Goal: Transaction & Acquisition: Obtain resource

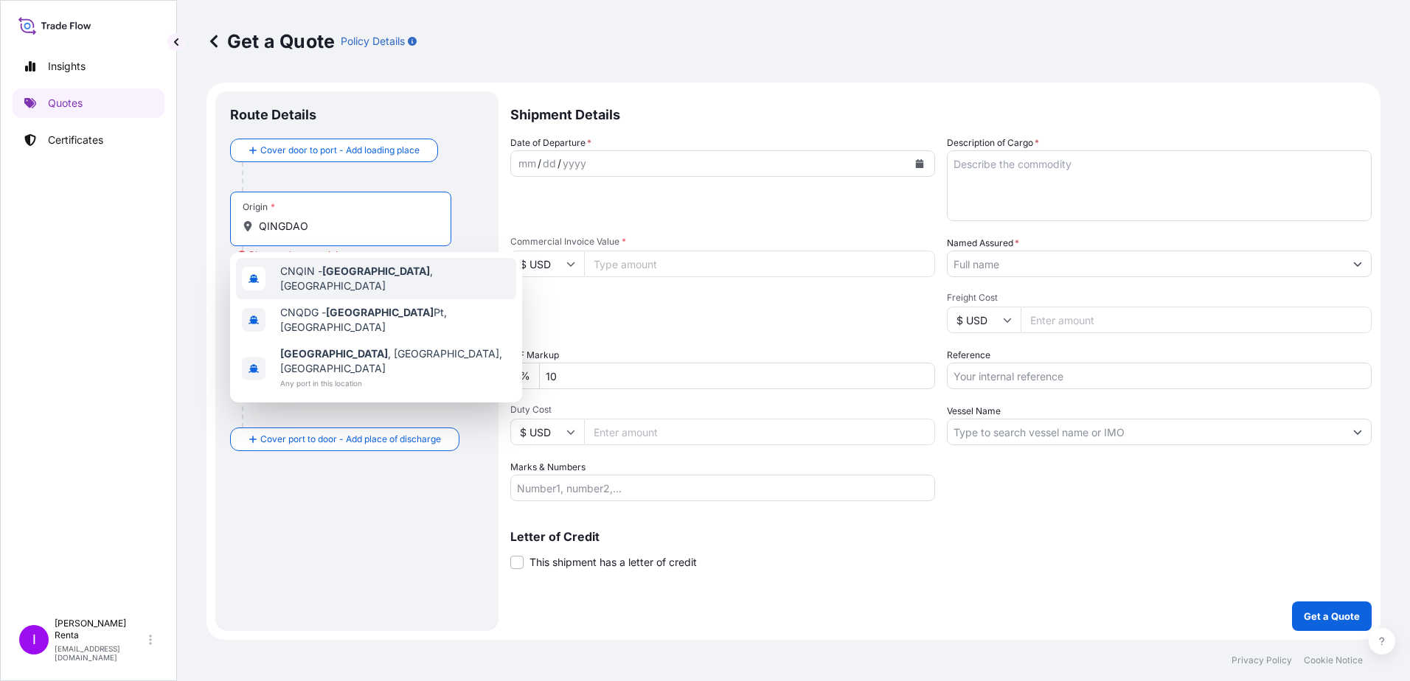
select select "Ocean Vessel"
click at [311, 276] on span "CNQIN - [GEOGRAPHIC_DATA] , [GEOGRAPHIC_DATA]" at bounding box center [395, 278] width 230 height 29
type input "CNQIN - [GEOGRAPHIC_DATA], [GEOGRAPHIC_DATA]"
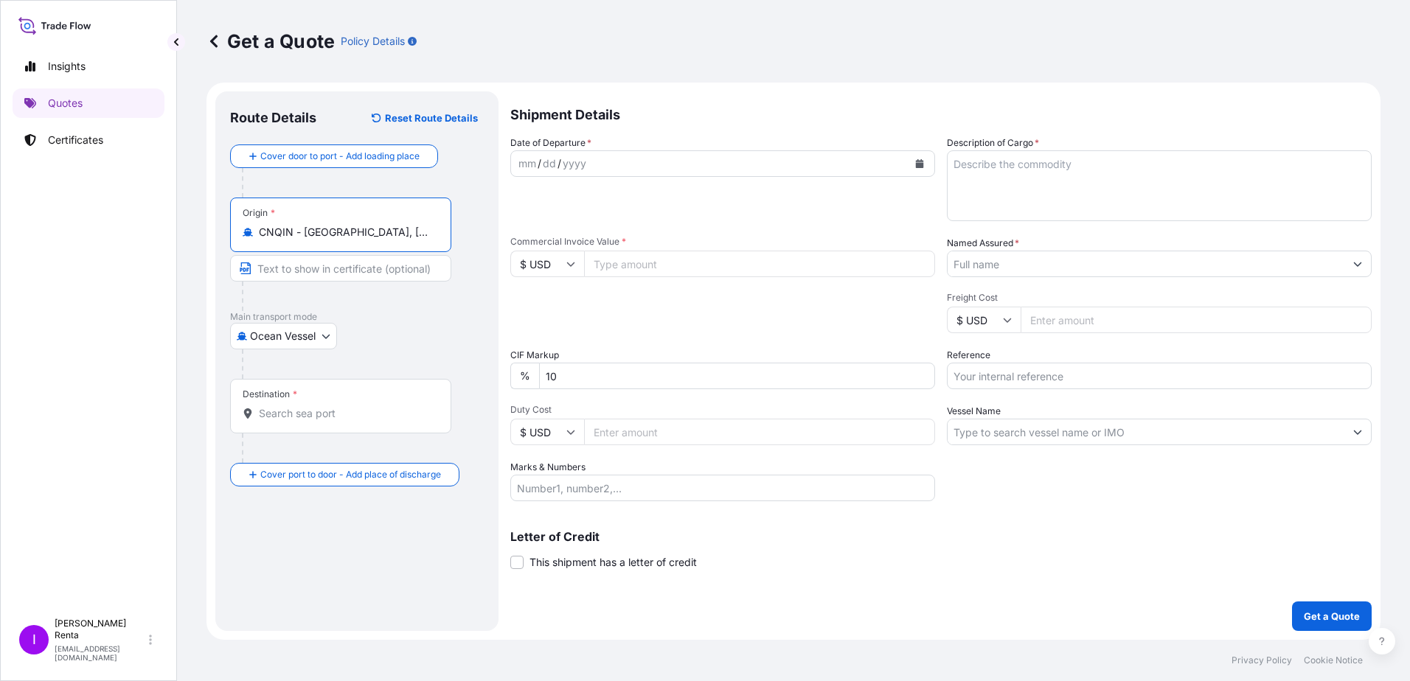
click at [284, 410] on input "Destination *" at bounding box center [346, 413] width 174 height 15
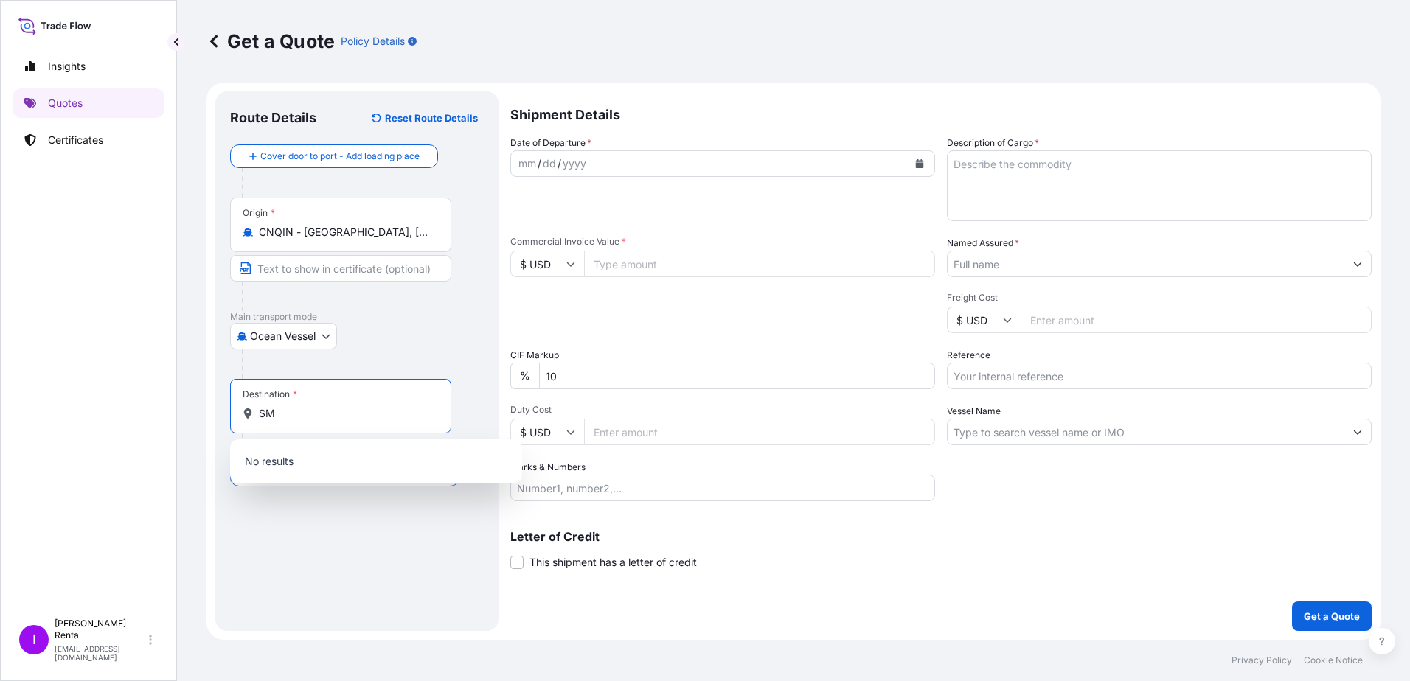
type input "S"
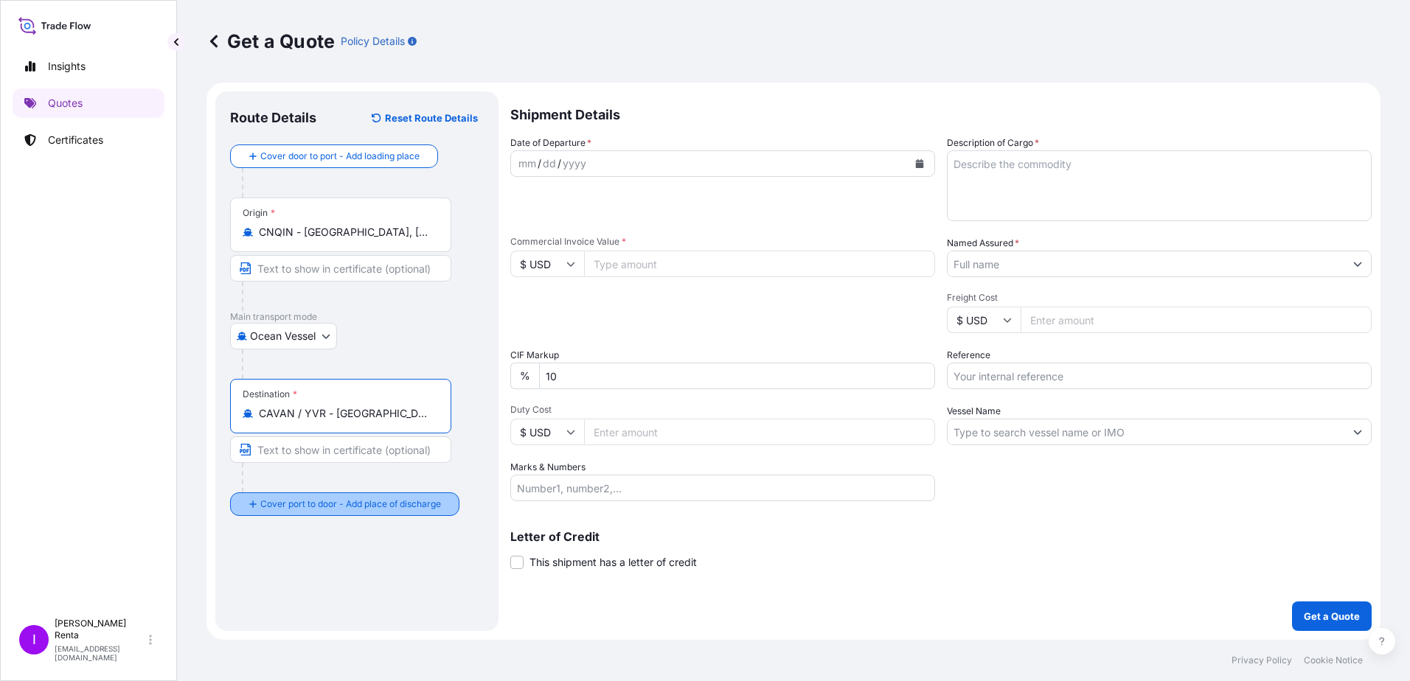
type input "CAVAN / YVR - [GEOGRAPHIC_DATA], [GEOGRAPHIC_DATA]"
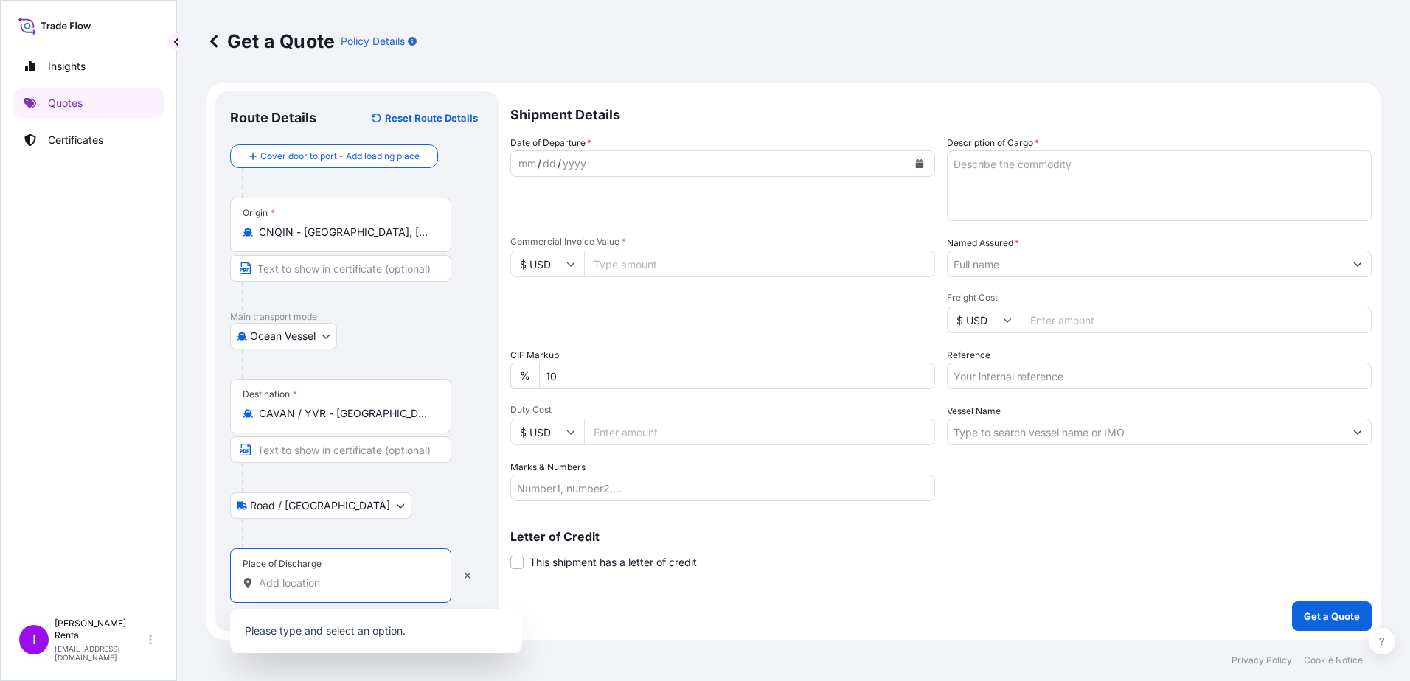
click at [287, 581] on input "Place of Discharge" at bounding box center [346, 583] width 174 height 15
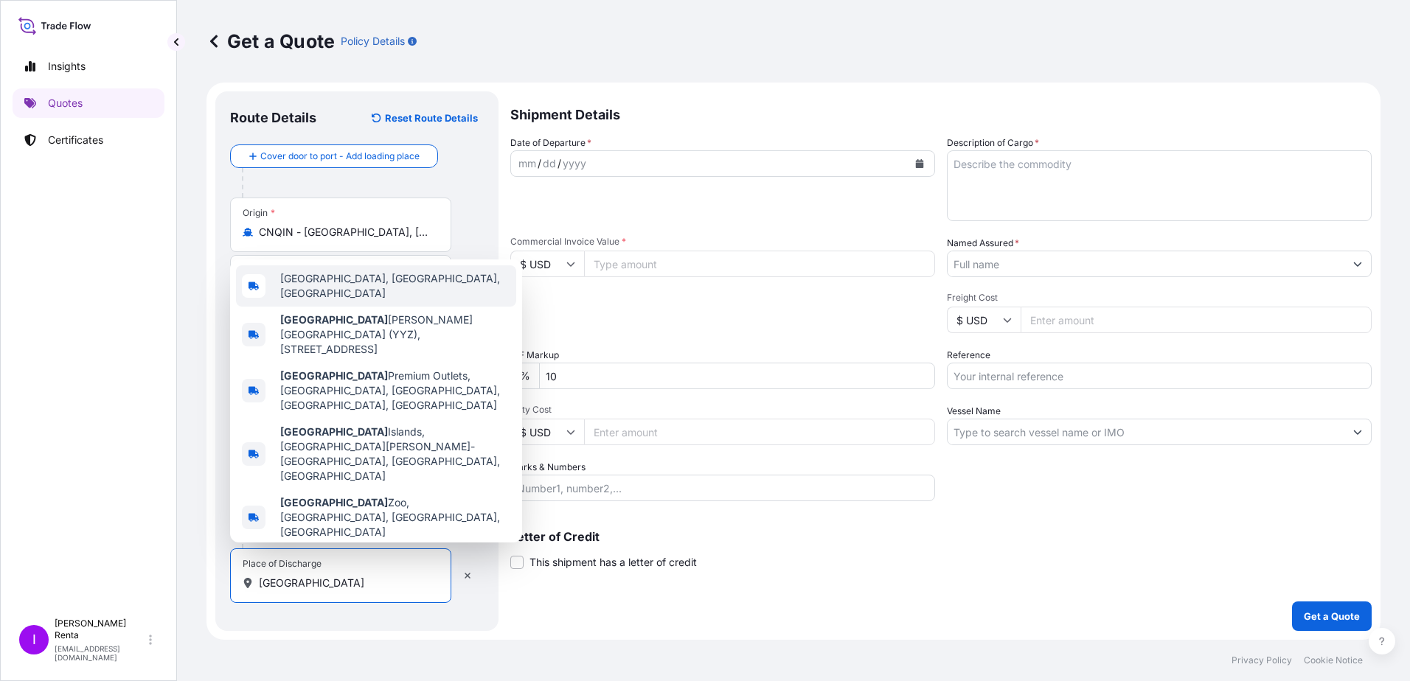
click at [322, 307] on div "[GEOGRAPHIC_DATA], [GEOGRAPHIC_DATA], [GEOGRAPHIC_DATA]" at bounding box center [376, 285] width 280 height 41
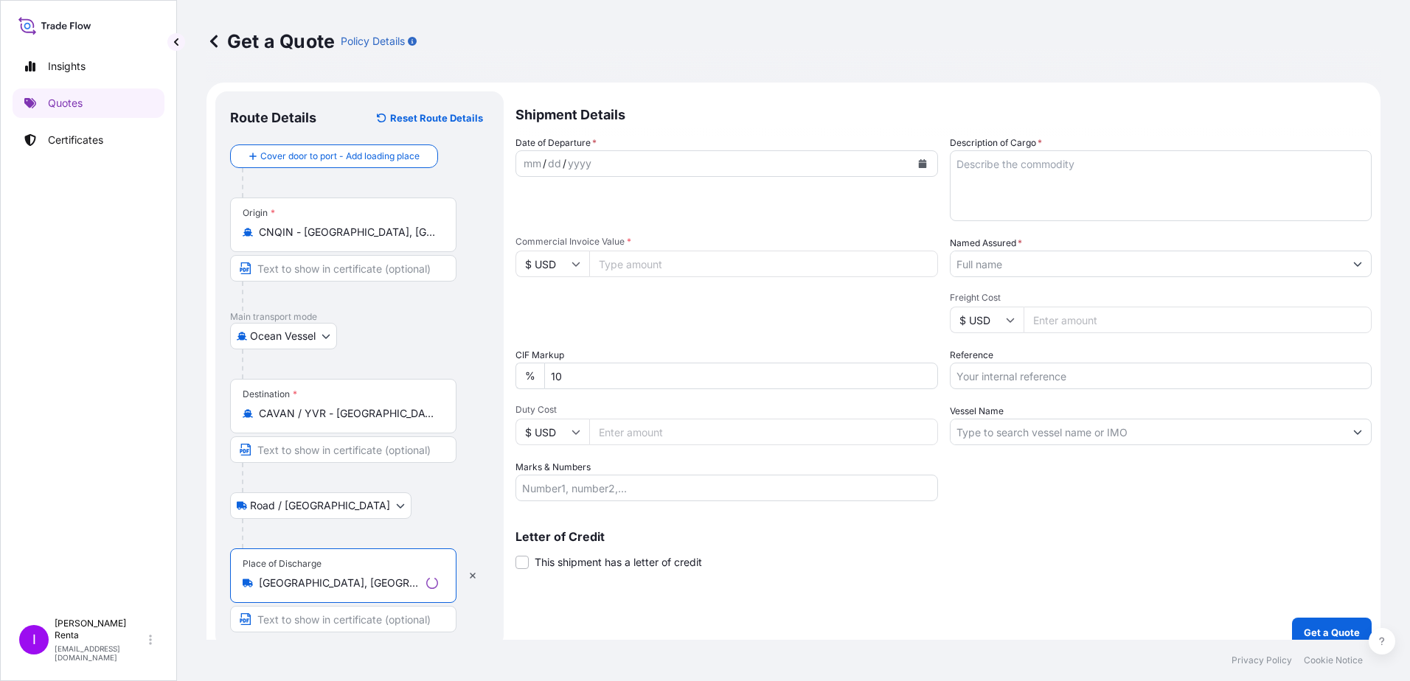
type input "[GEOGRAPHIC_DATA], [GEOGRAPHIC_DATA], [GEOGRAPHIC_DATA]"
click at [313, 620] on input "Text to appear on certificate" at bounding box center [343, 619] width 226 height 27
type input "DELIVERY TO [GEOGRAPHIC_DATA] ON"
click at [919, 160] on button "Calendar" at bounding box center [920, 164] width 24 height 24
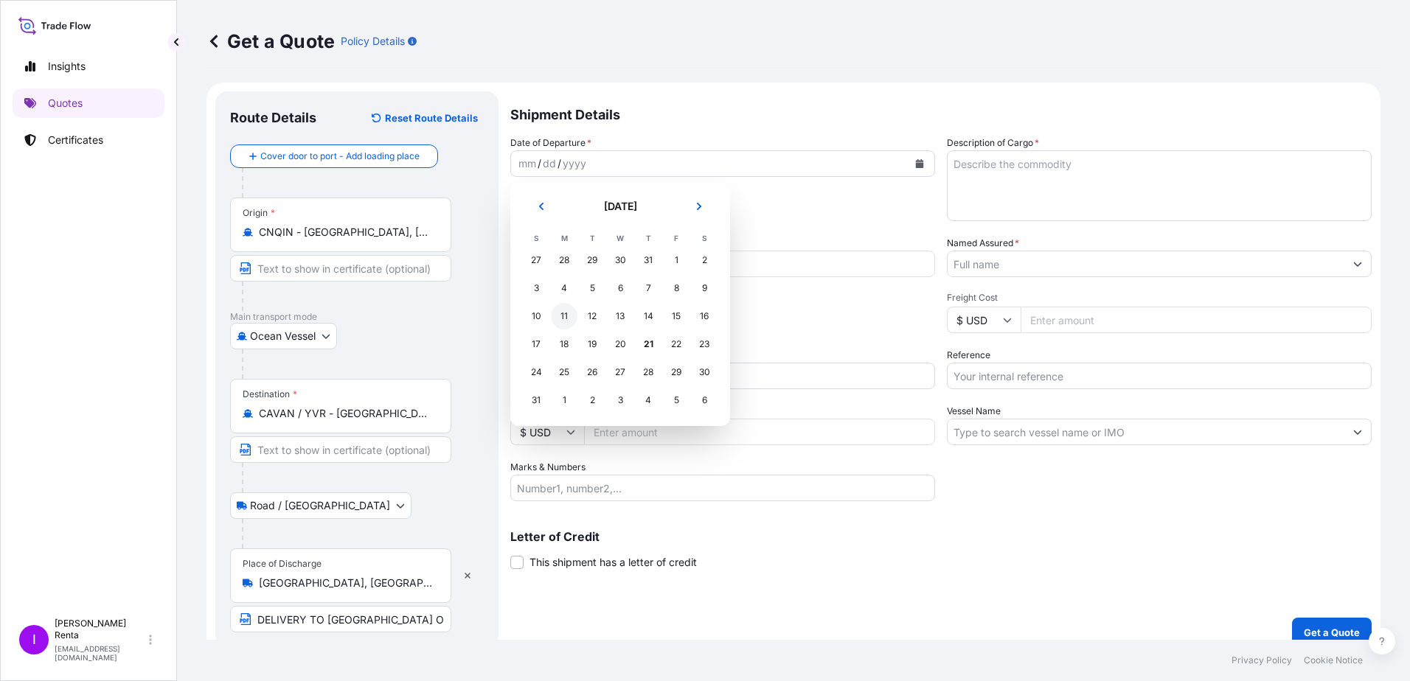
click at [565, 318] on div "11" at bounding box center [564, 316] width 27 height 27
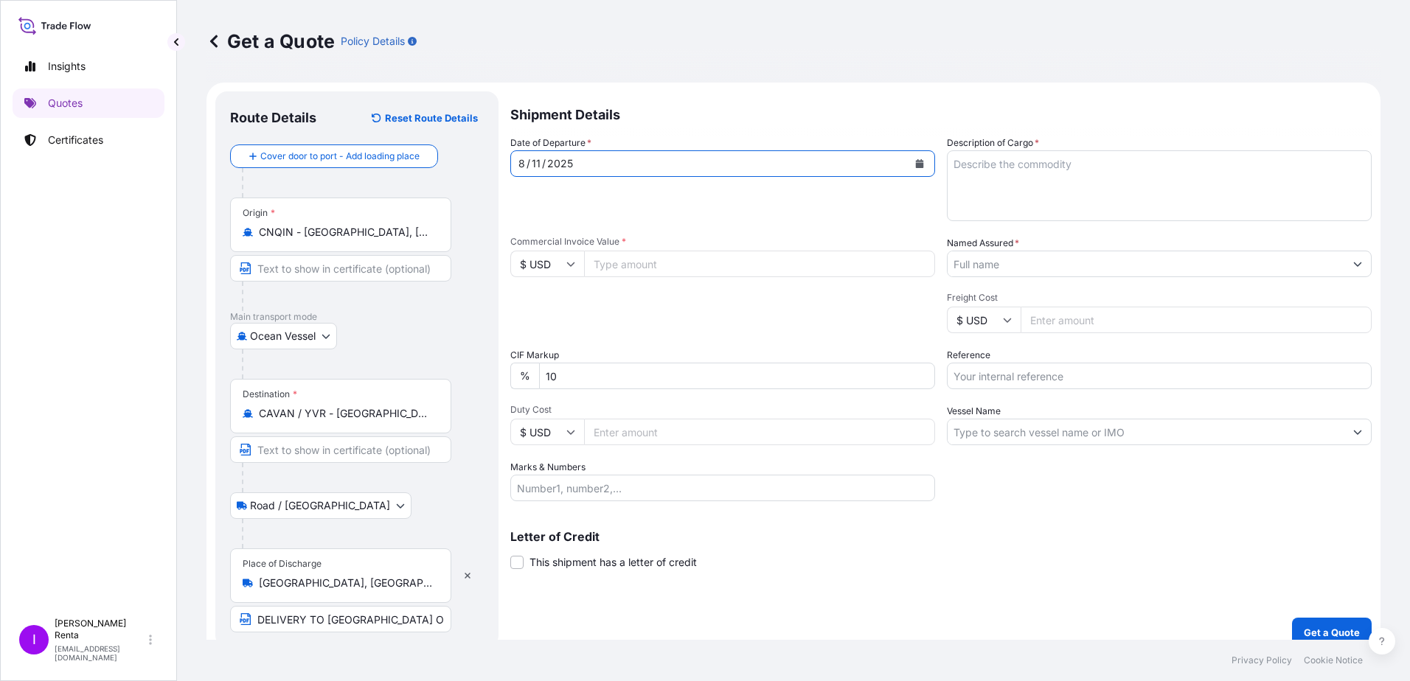
click at [622, 268] on input "Commercial Invoice Value *" at bounding box center [759, 264] width 351 height 27
type input "40435.00"
click at [615, 492] on input "Marks & Numbers" at bounding box center [722, 488] width 425 height 27
type input "140 BAGS 7 PALLETS"
click at [1040, 170] on textarea "Description of Cargo *" at bounding box center [1159, 185] width 425 height 71
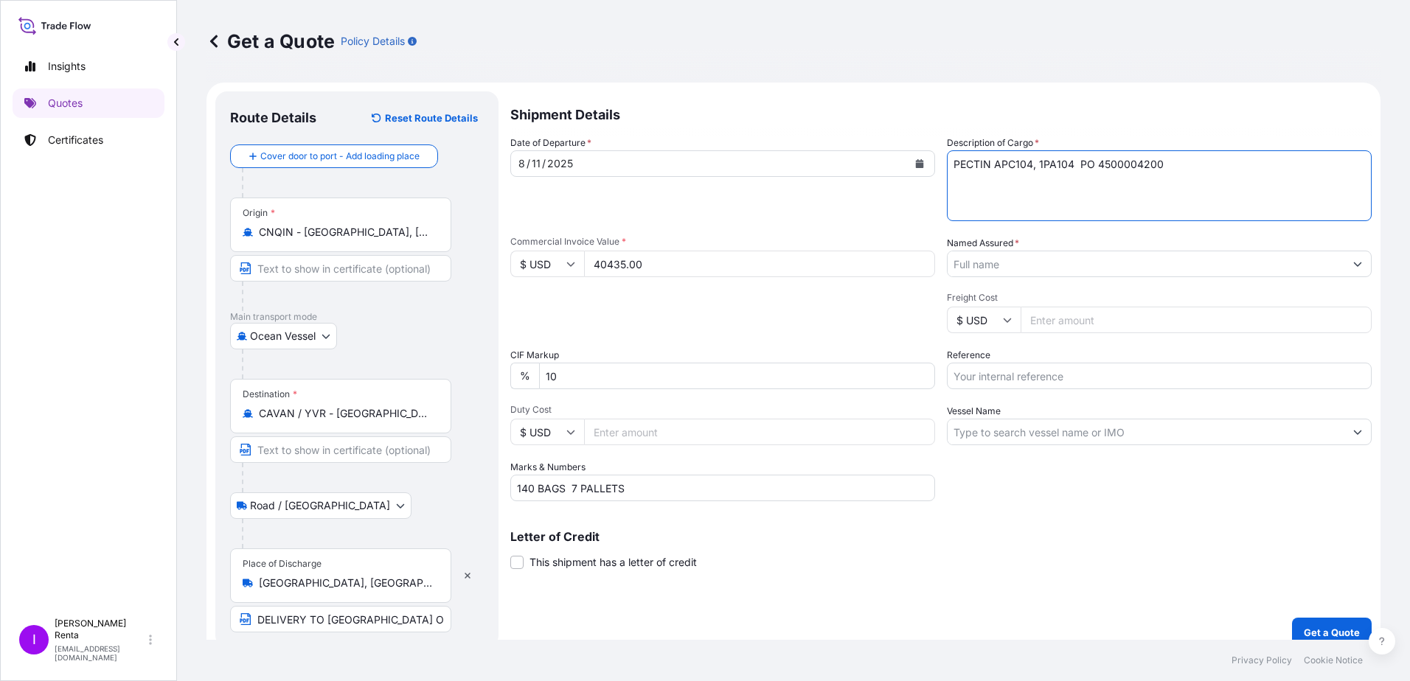
type textarea "PECTIN APC104, 1PA104 PO 4500004200"
click at [1023, 268] on input "Named Assured *" at bounding box center [1145, 264] width 397 height 27
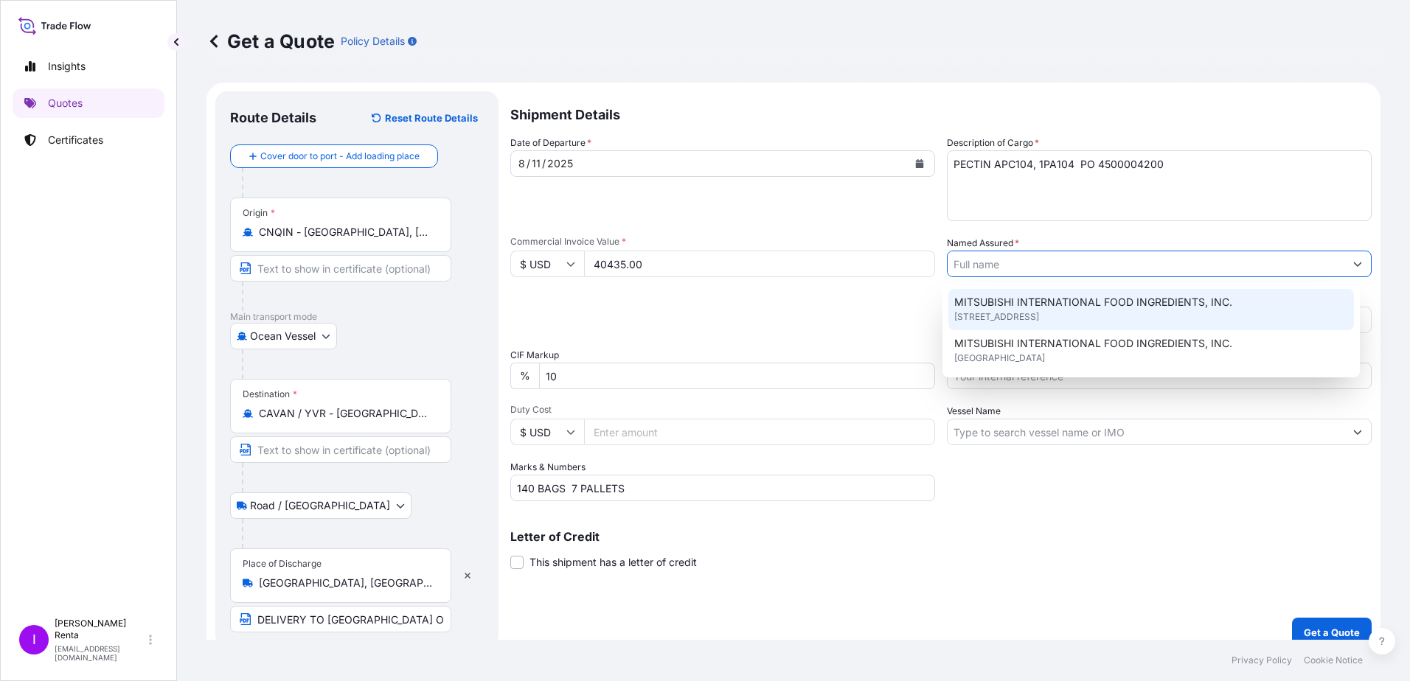
click at [1009, 307] on span "MITSUBISHI INTERNATIONAL FOOD INGREDIENTS, INC." at bounding box center [1093, 302] width 278 height 15
type input "MITSUBISHI INTERNATIONAL FOOD INGREDIENTS, INC."
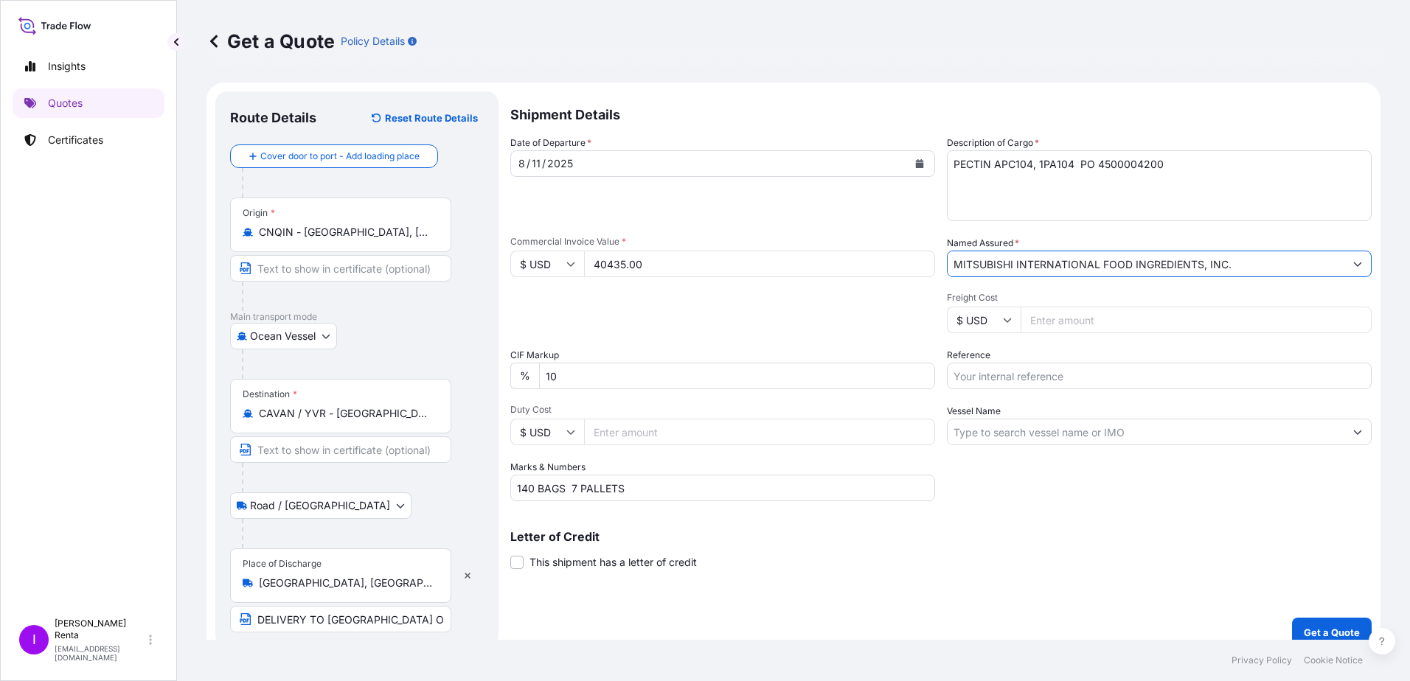
click at [1049, 321] on input "Freight Cost" at bounding box center [1195, 320] width 351 height 27
click at [992, 383] on input "Reference" at bounding box center [1159, 376] width 425 height 27
type input "PO 4500004200"
click at [976, 429] on input "Vessel Name" at bounding box center [1145, 432] width 397 height 27
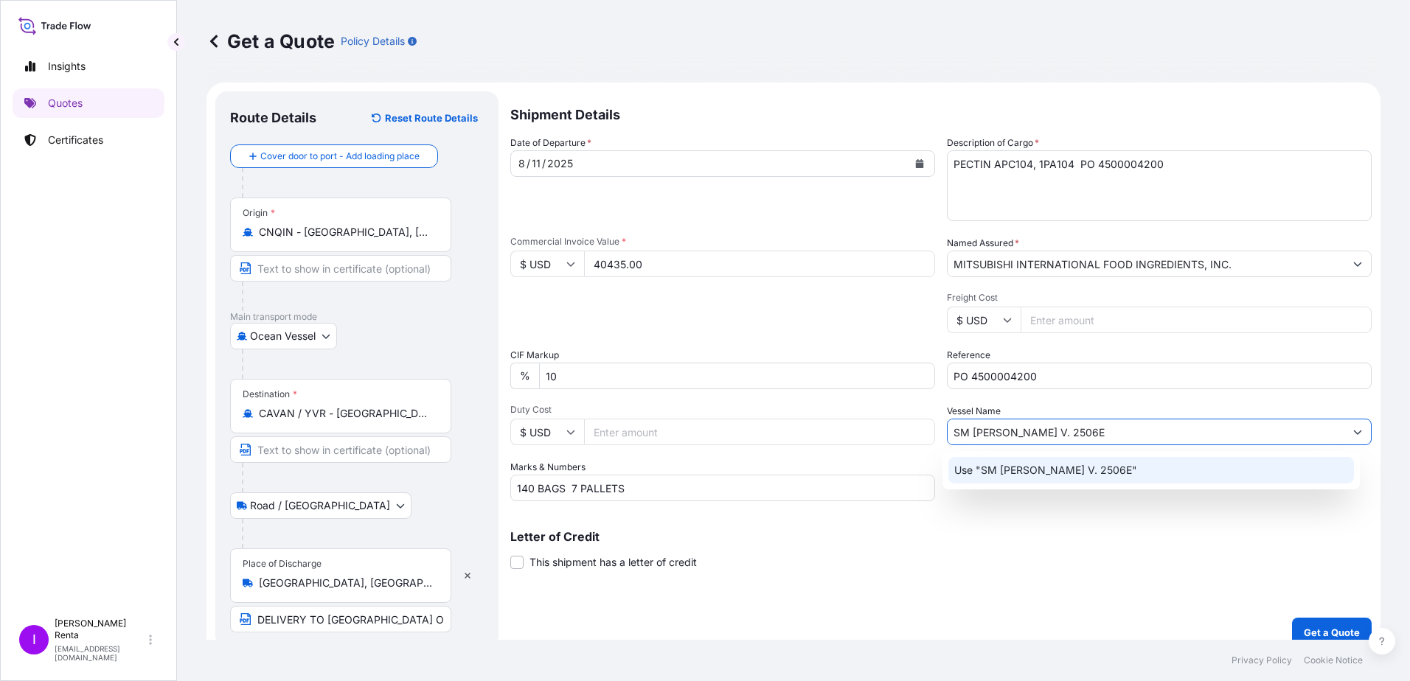
type input "SM [PERSON_NAME] V. 2506E"
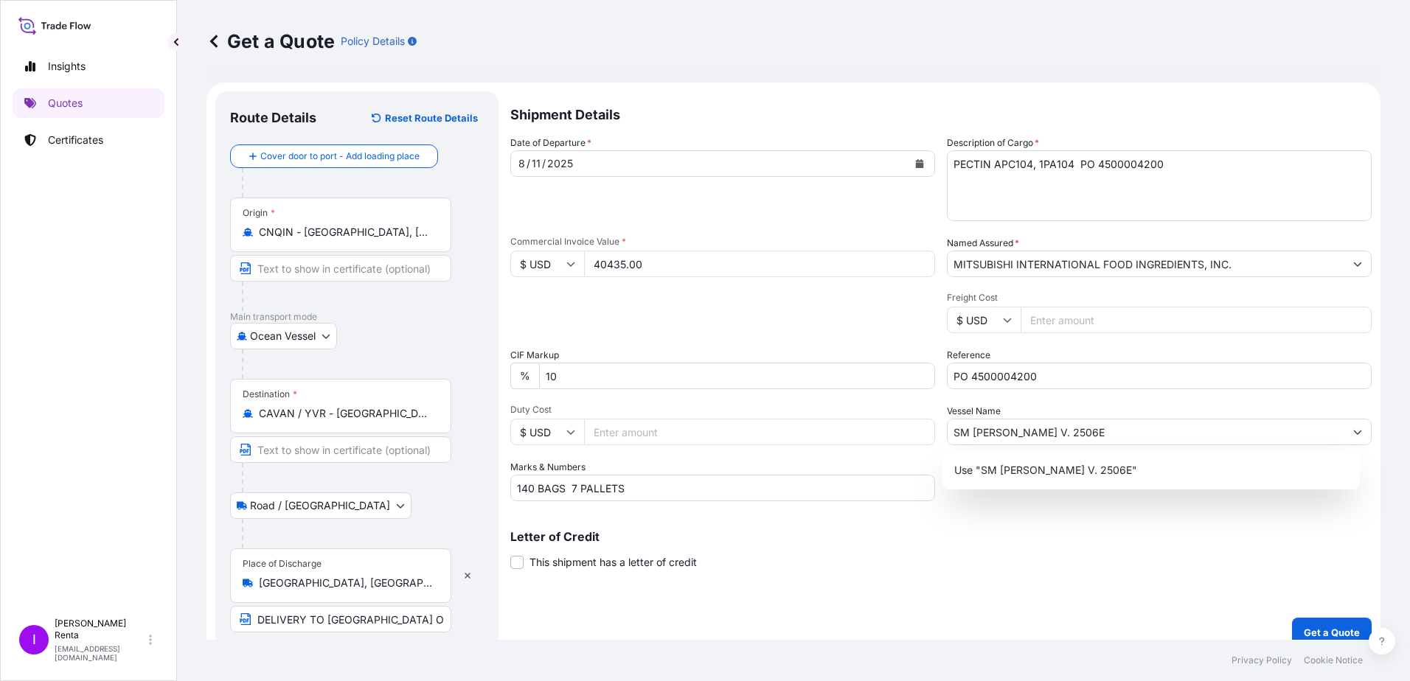
click at [1004, 544] on div "Letter of Credit This shipment has a letter of credit Letter of credit * Letter…" at bounding box center [940, 550] width 861 height 39
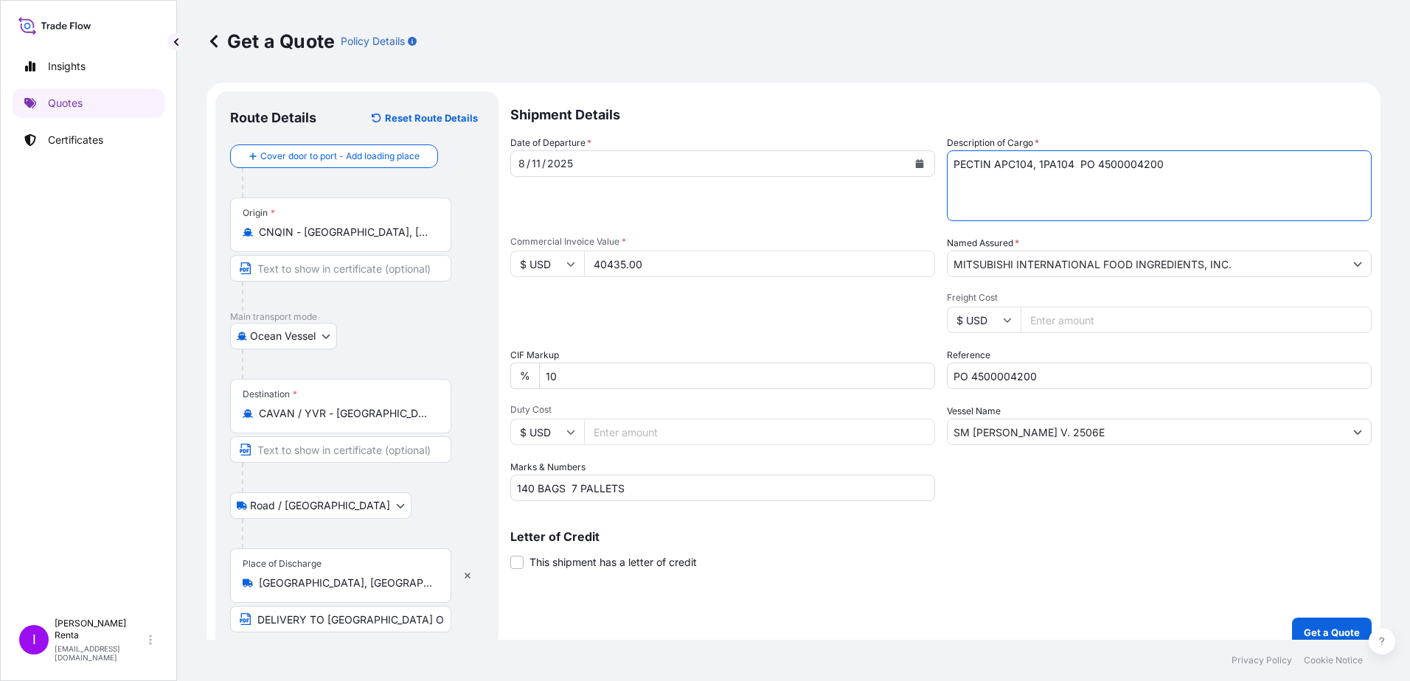
click at [1136, 605] on div "Shipment Details Date of Departure * [DATE] Cargo Category * Food Additives Des…" at bounding box center [940, 369] width 861 height 556
click at [1033, 163] on textarea "PECTIN APC104, 1PA104 PO 4500004200" at bounding box center [1159, 185] width 425 height 71
type textarea "PECTIN APC104, APA104 PO 4500004200"
click at [652, 487] on input "140 BAGS 7 PALLETS" at bounding box center [722, 488] width 425 height 27
type input "140 BAGS 7 PALLETS 3,500 KGS"
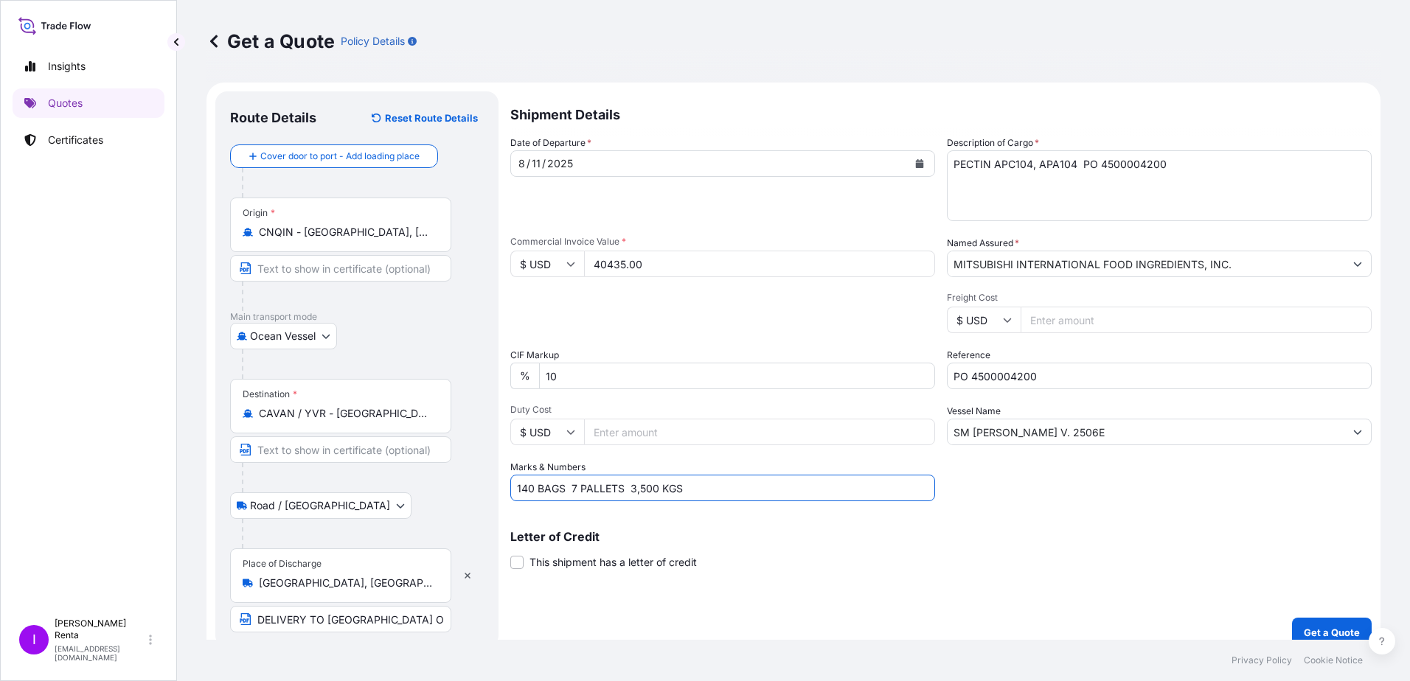
click at [1177, 165] on textarea "PECTIN APC104, APA104 PO 4500004200" at bounding box center [1159, 185] width 425 height 71
type textarea "PECTIN APC104, APA104 PO 4500004200 CFR ECU WORLDWIDE"
click at [1107, 560] on div "Letter of Credit This shipment has a letter of credit Letter of credit * Letter…" at bounding box center [940, 550] width 861 height 39
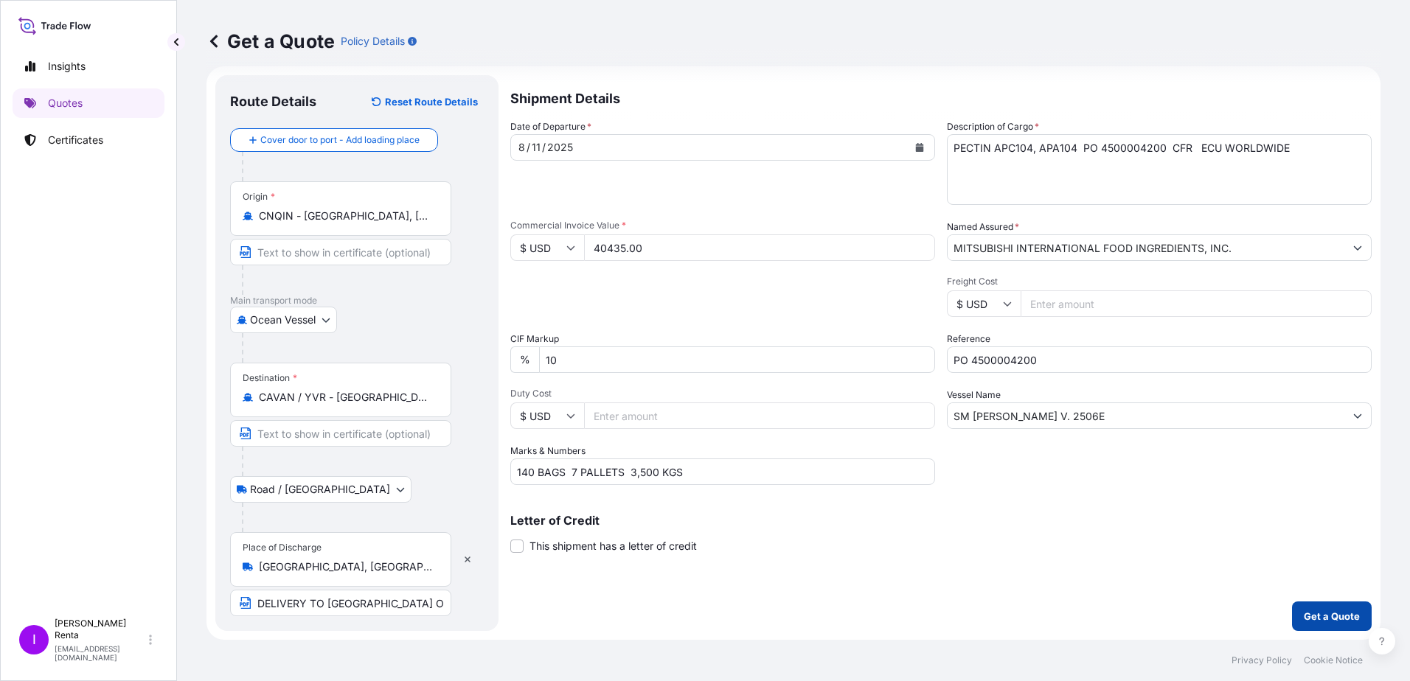
click at [1318, 621] on p "Get a Quote" at bounding box center [1331, 616] width 56 height 15
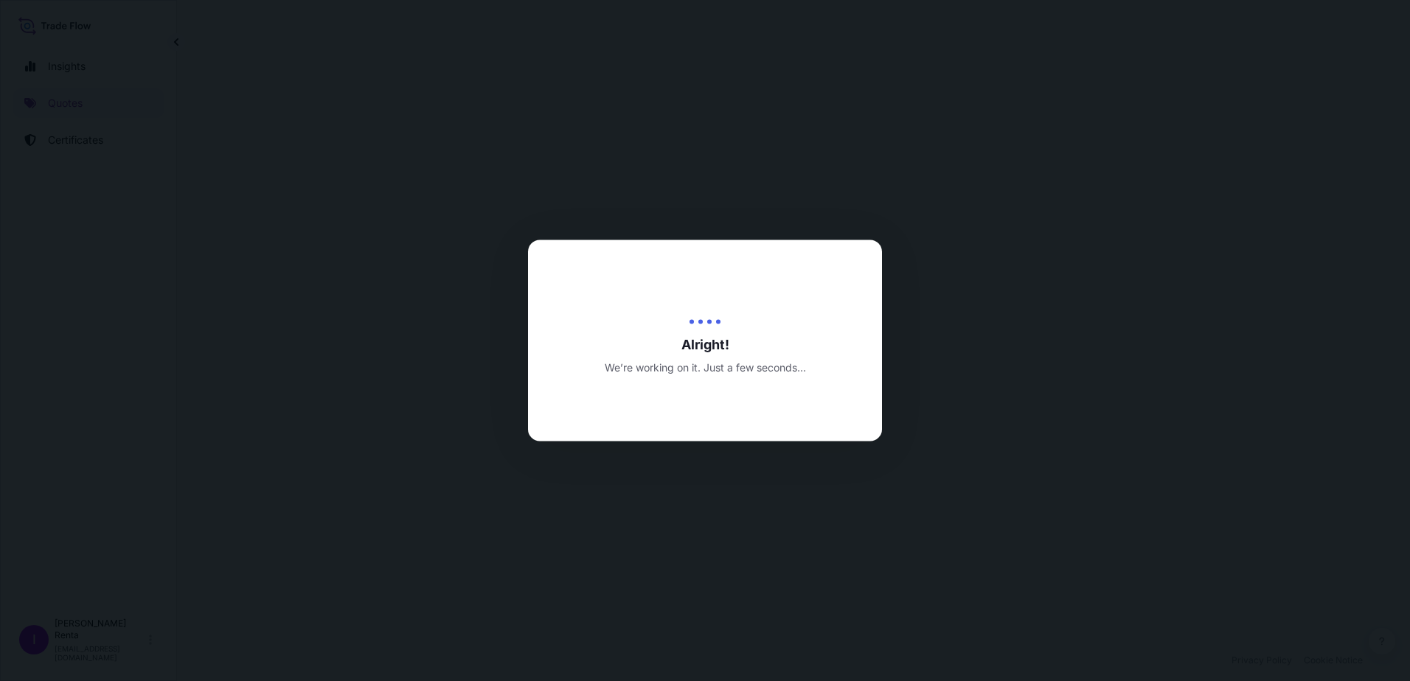
select select "Ocean Vessel"
select select "Road / [GEOGRAPHIC_DATA]"
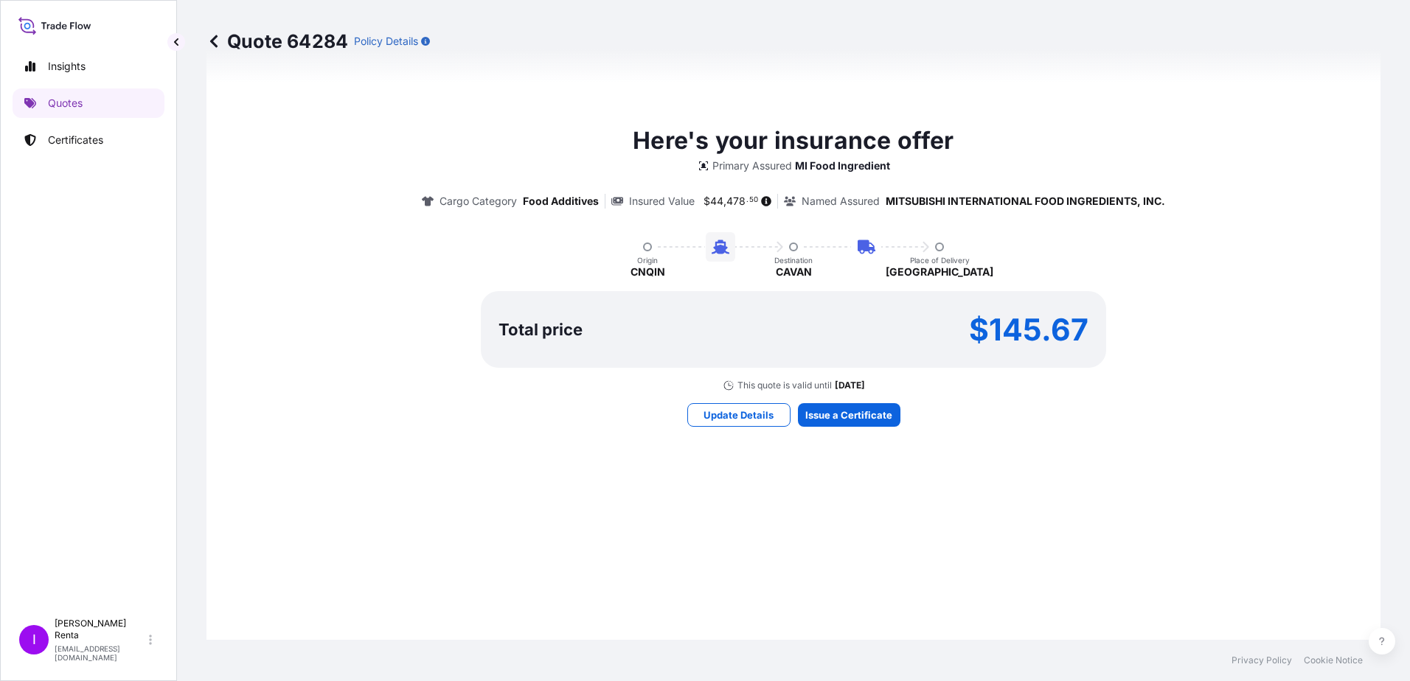
scroll to position [917, 0]
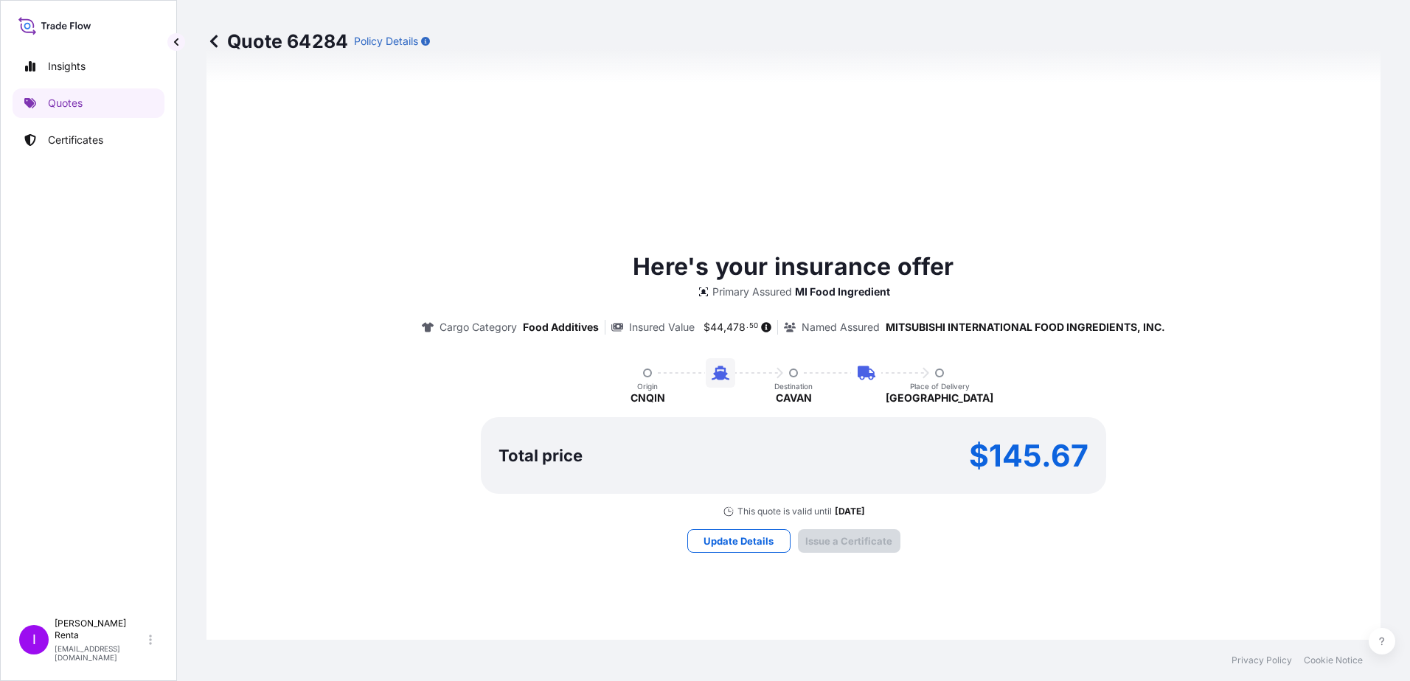
type input "[STREET_ADDRESS]"
type input "[DATE]"
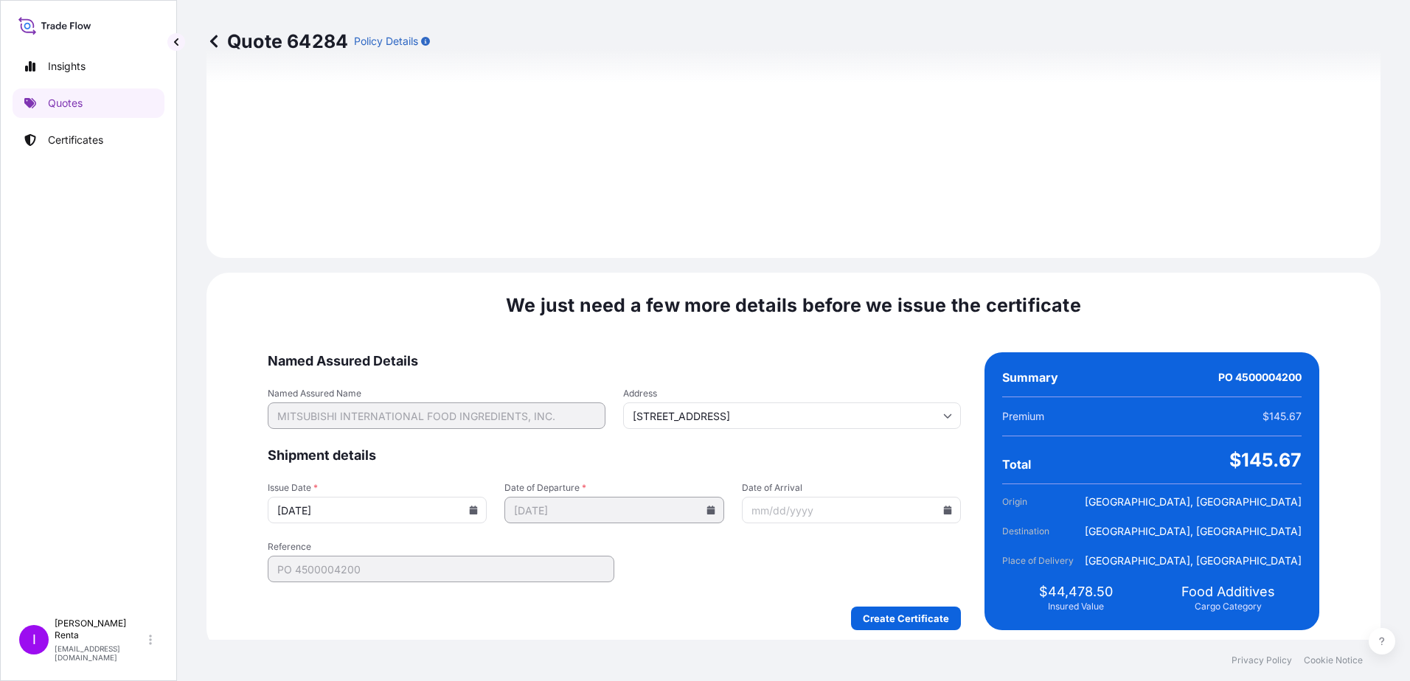
scroll to position [1724, 0]
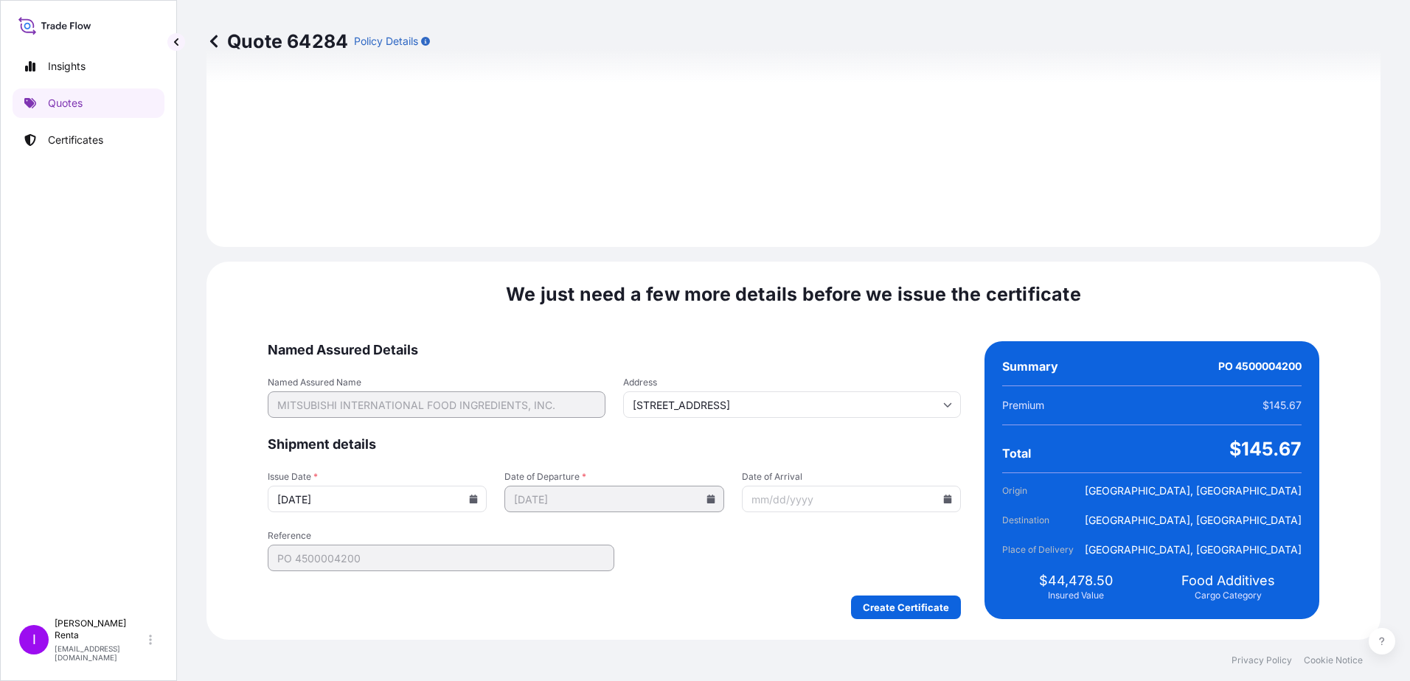
click at [904, 504] on input "Date of Arrival" at bounding box center [851, 499] width 219 height 27
click at [944, 501] on icon at bounding box center [948, 499] width 8 height 9
click at [933, 250] on icon at bounding box center [934, 250] width 6 height 9
click at [802, 310] on button "3" at bounding box center [799, 312] width 24 height 24
type input "[DATE]"
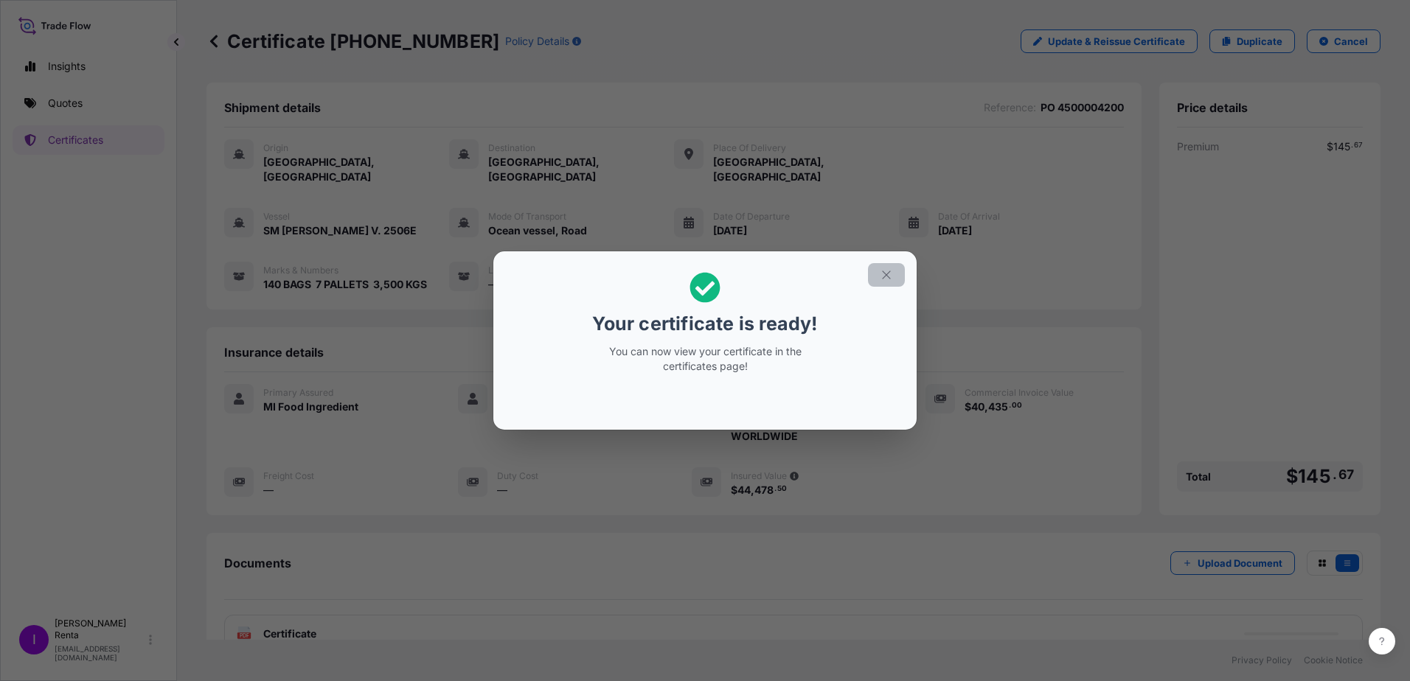
click at [889, 276] on icon "button" at bounding box center [886, 274] width 13 height 13
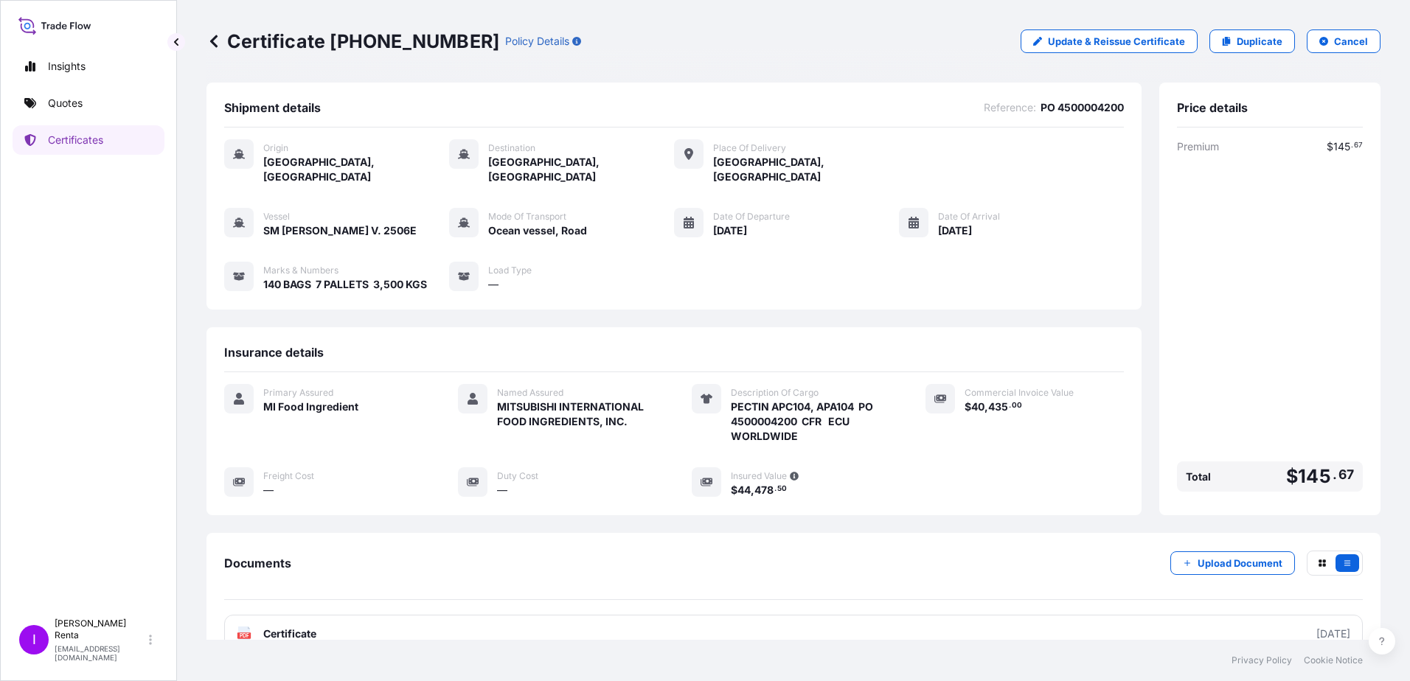
scroll to position [16, 0]
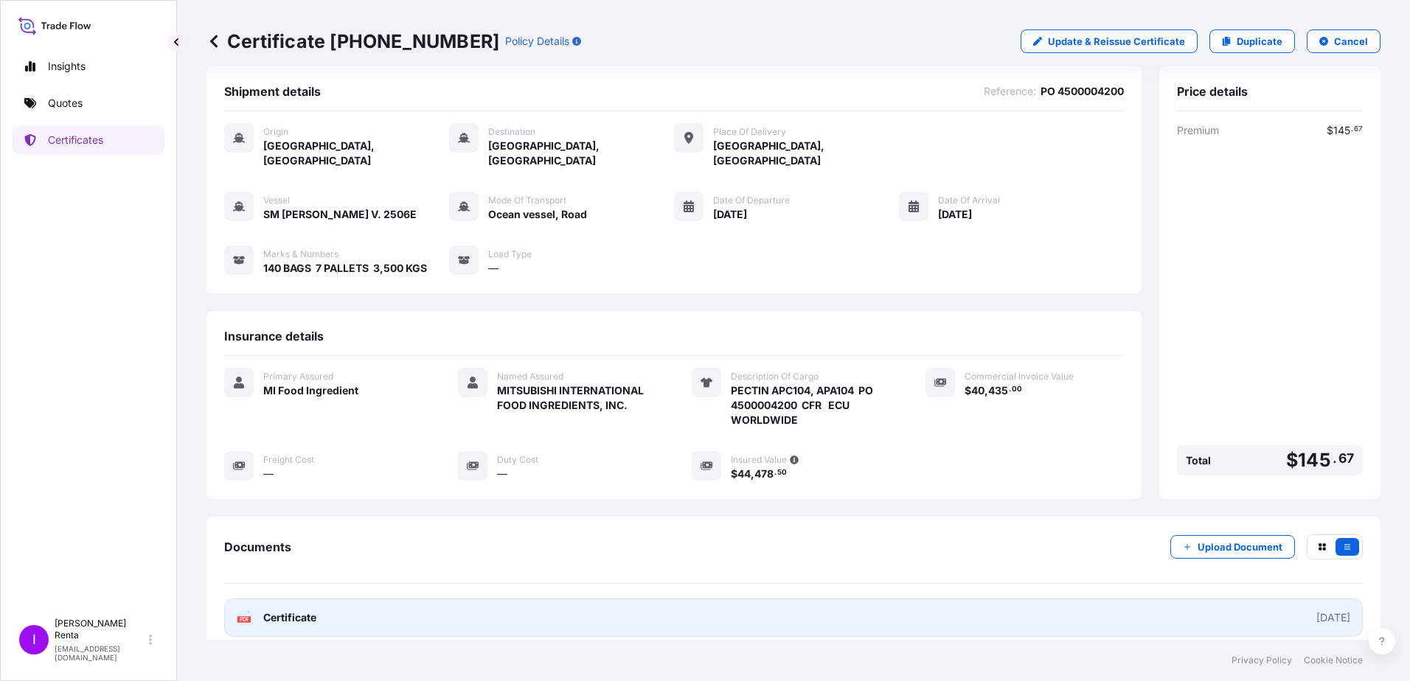
click at [276, 610] on span "Certificate" at bounding box center [289, 617] width 53 height 15
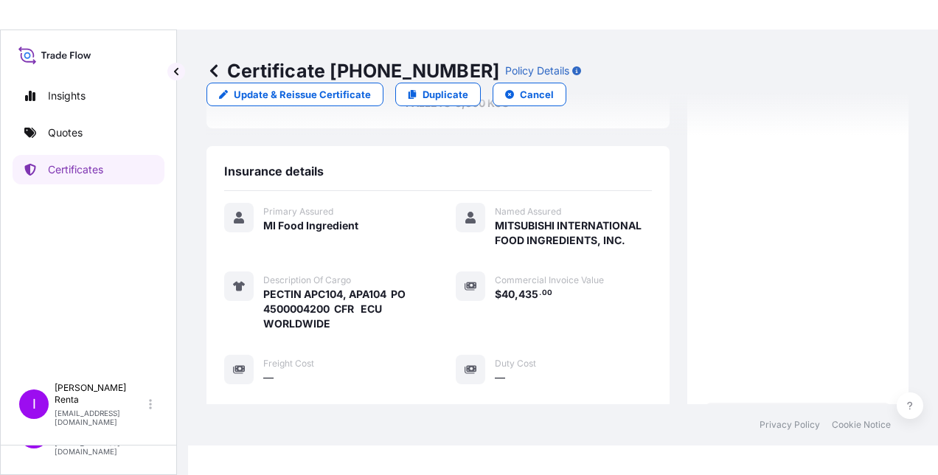
scroll to position [283, 0]
